Goal: Find specific page/section: Find specific page/section

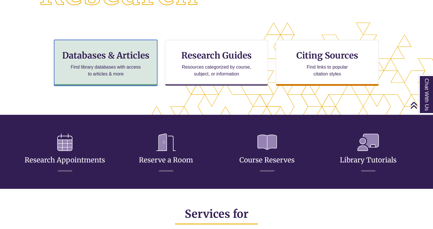
click at [119, 62] on div "Databases & Articles Find library databases with access to articles & more" at bounding box center [105, 63] width 103 height 46
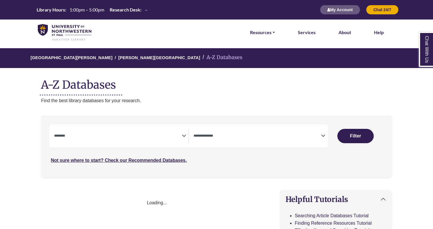
select select "Database Subject Filter"
select select "Database Types Filter"
select select "Database Subject Filter"
select select "Database Types Filter"
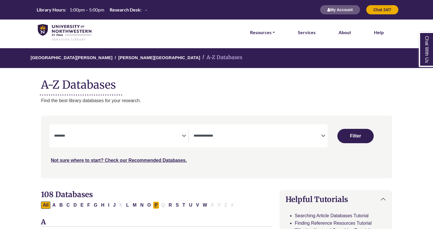
click at [156, 205] on button "P" at bounding box center [156, 204] width 7 height 7
select select "Database Subject Filter"
select select "Database Types Filter"
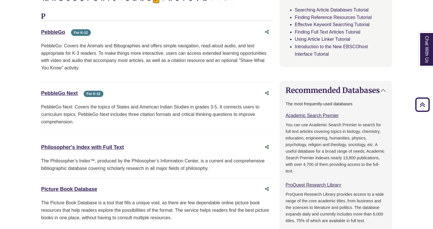
scroll to position [233, 0]
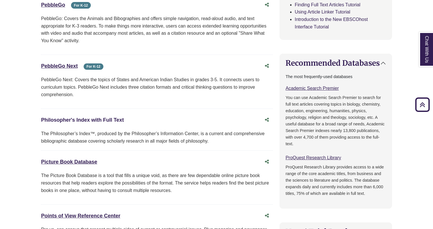
click at [106, 118] on link "Philosopher's Index with Full Text This link opens in a new window" at bounding box center [82, 120] width 83 height 6
